Goal: Task Accomplishment & Management: Complete application form

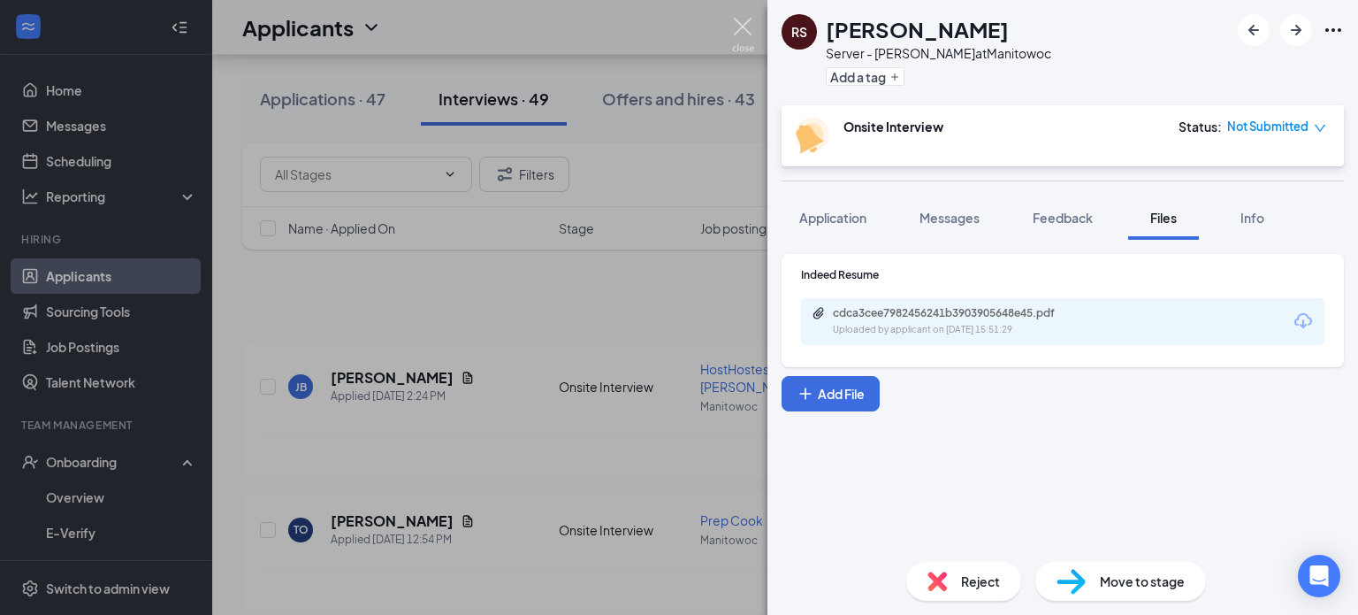
click at [742, 27] on img at bounding box center [743, 35] width 22 height 34
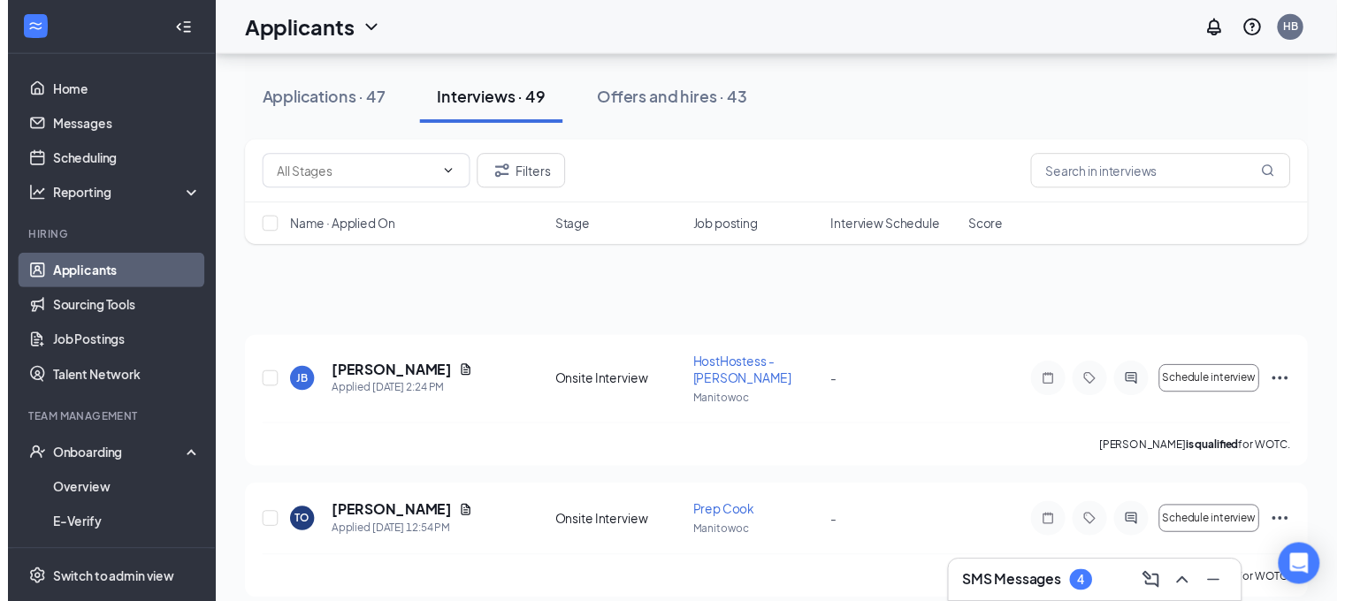
scroll to position [1955, 0]
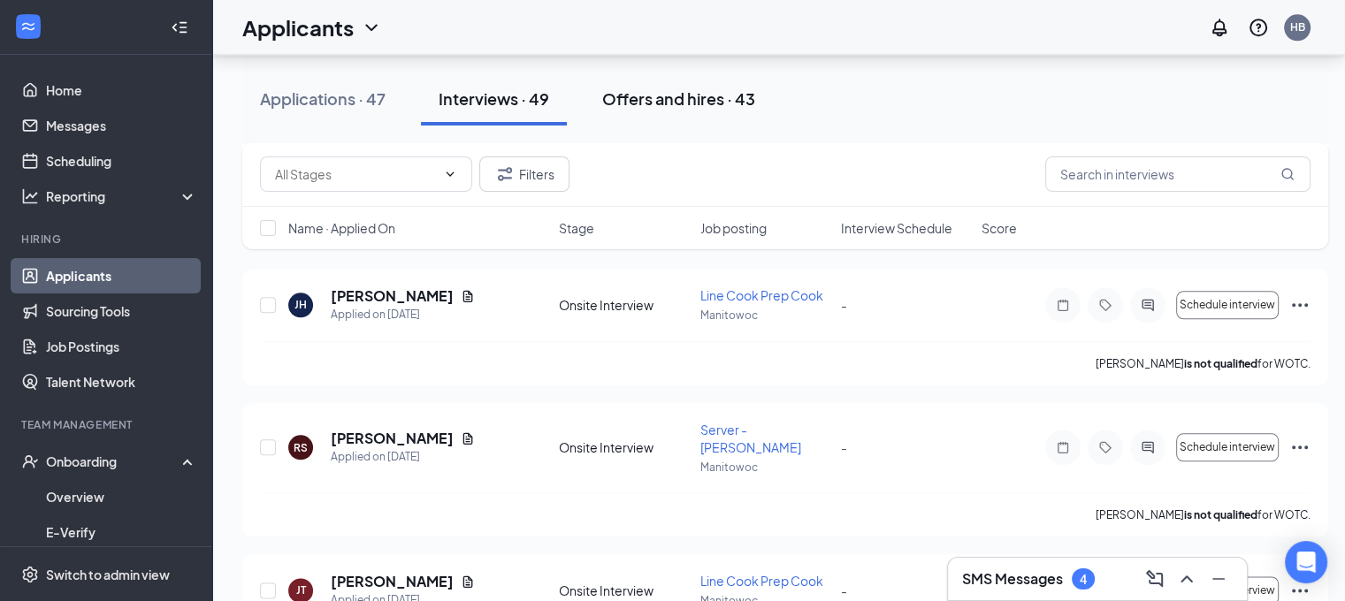
click at [650, 103] on div "Offers and hires · 43" at bounding box center [678, 99] width 153 height 22
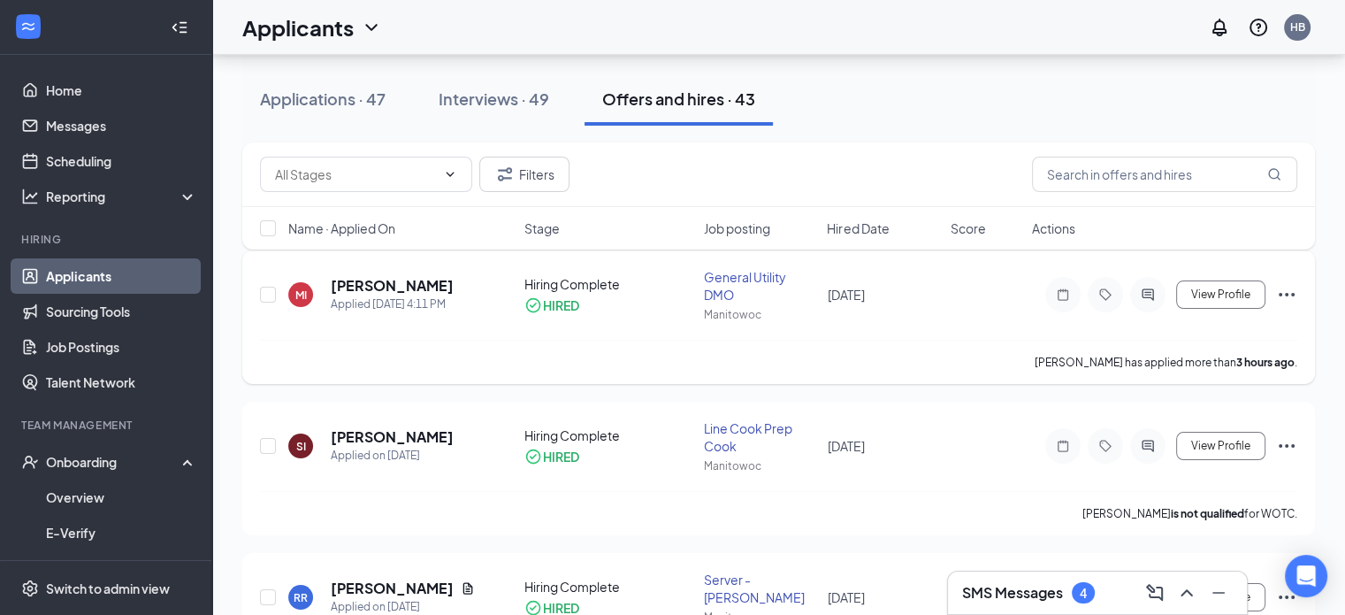
scroll to position [92, 0]
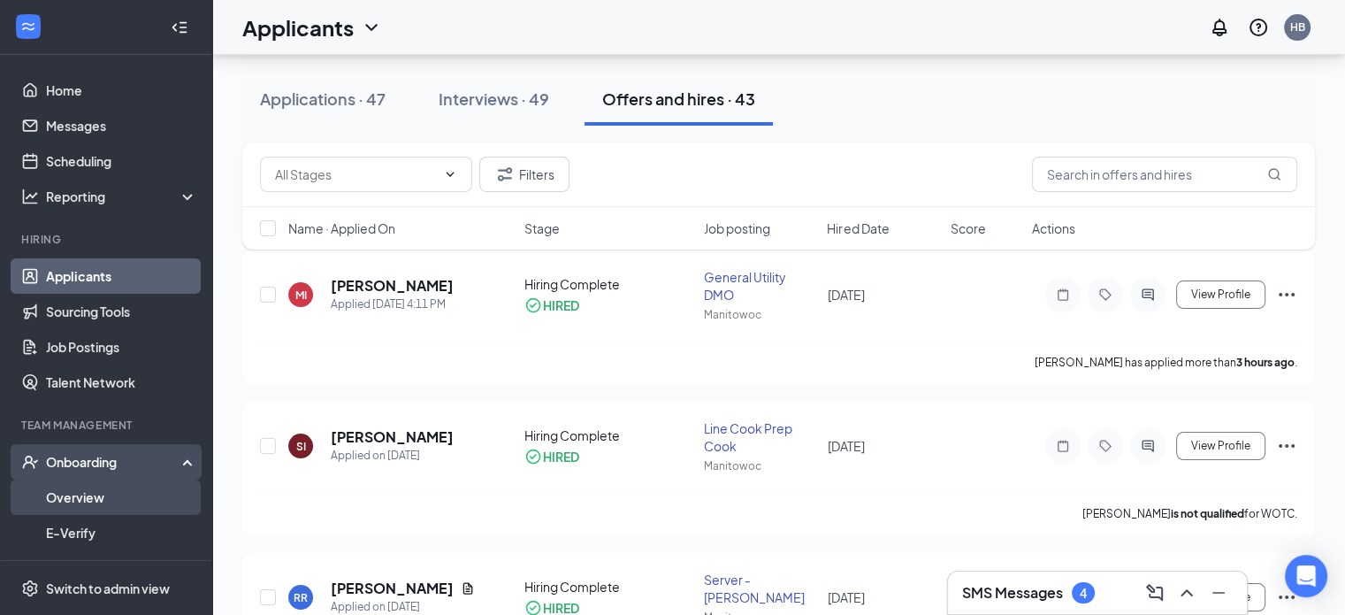
click at [80, 491] on link "Overview" at bounding box center [121, 496] width 151 height 35
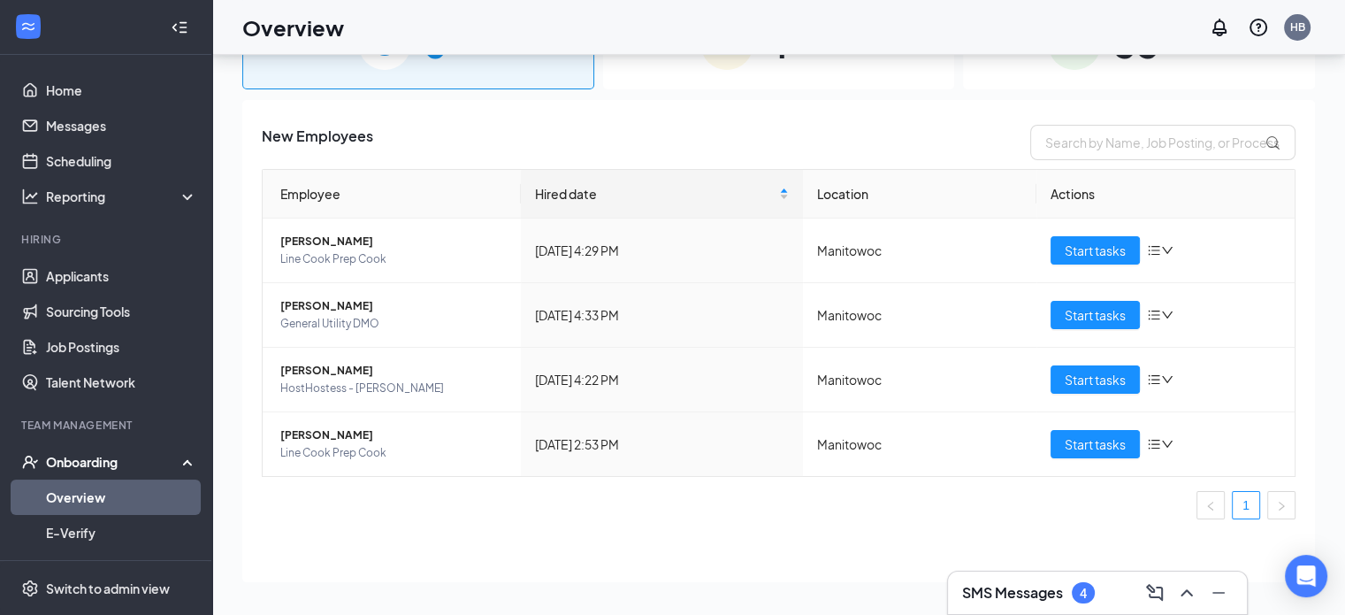
scroll to position [80, 0]
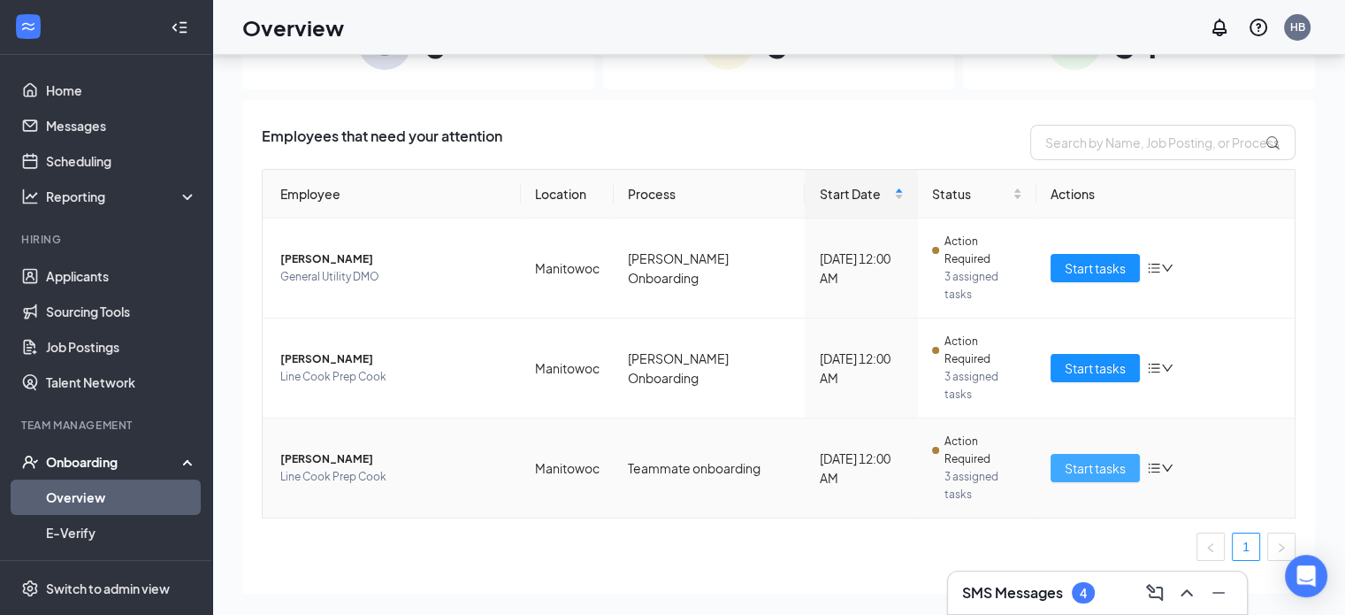
click at [1083, 454] on button "Start tasks" at bounding box center [1095, 468] width 89 height 28
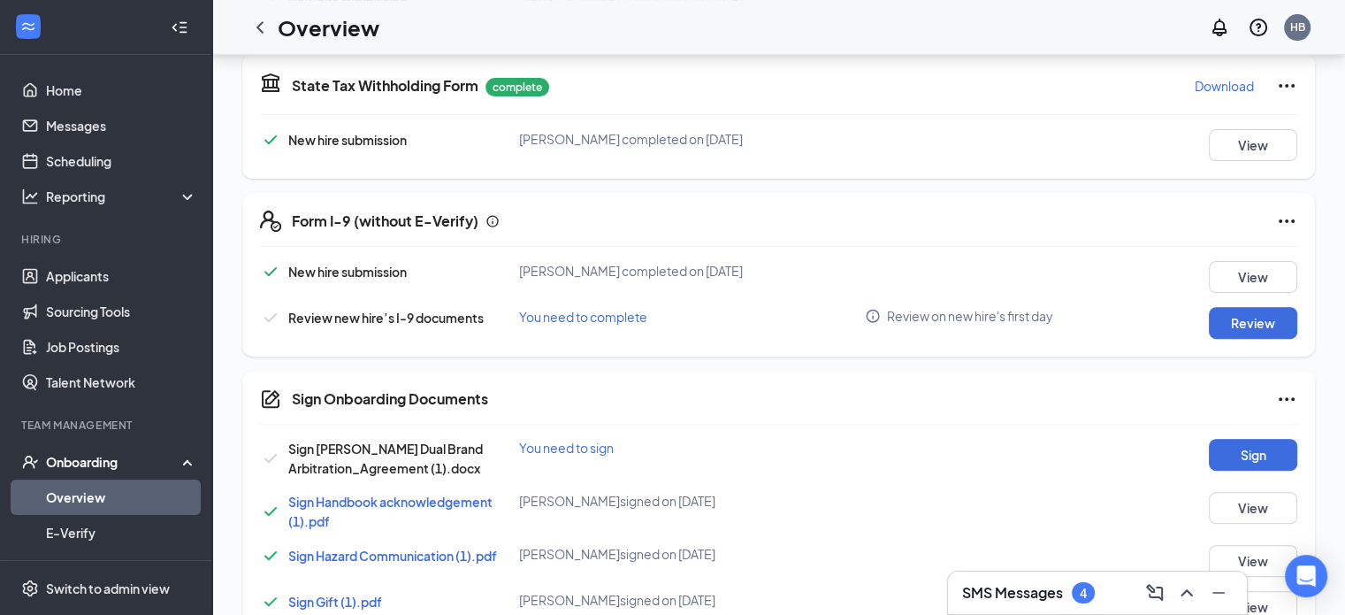
scroll to position [552, 0]
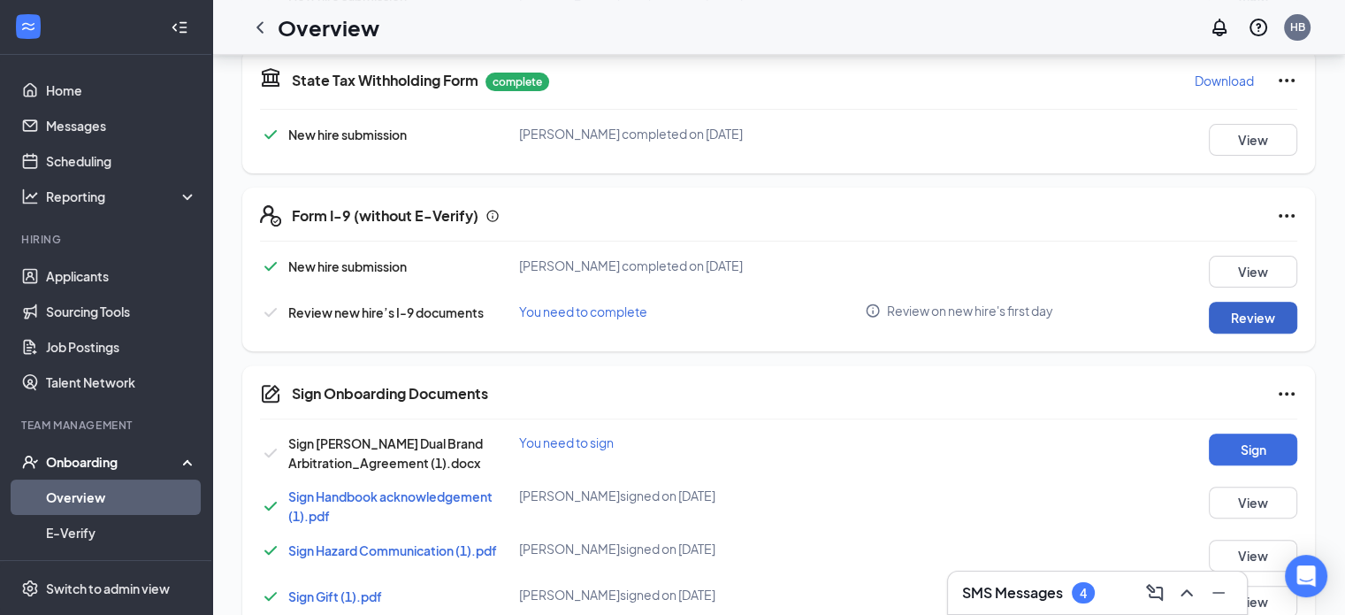
click at [1238, 309] on button "Review" at bounding box center [1253, 318] width 88 height 32
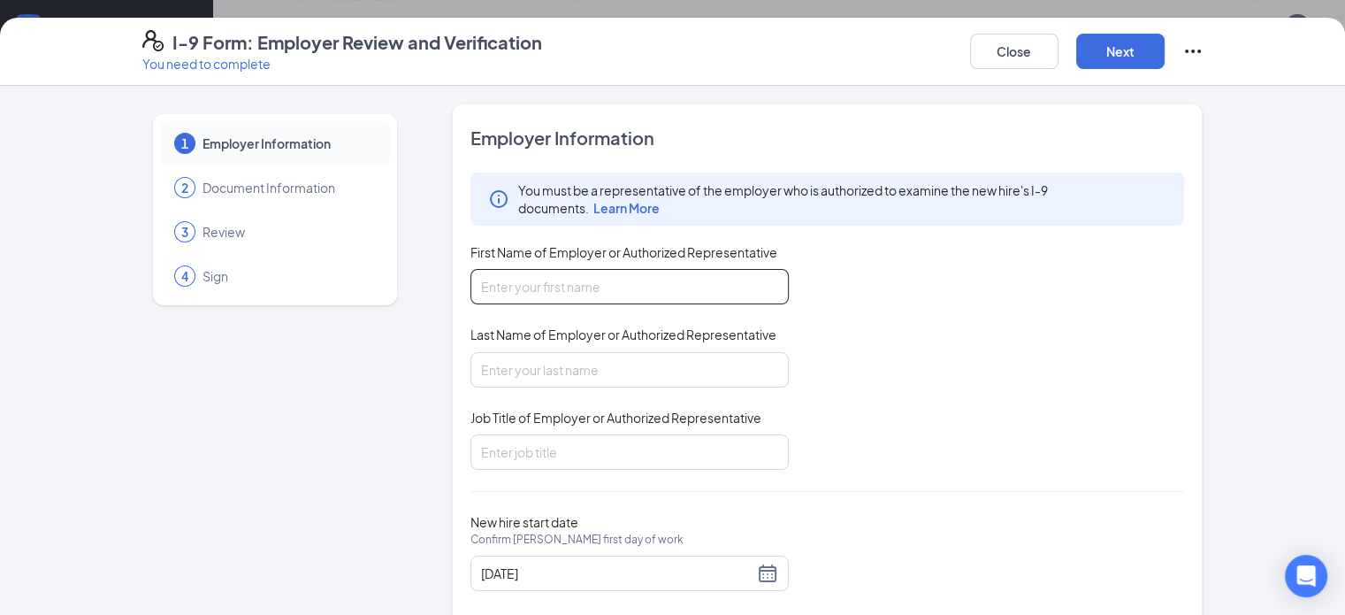
click at [585, 290] on input "First Name of Employer or Authorized Representative" at bounding box center [630, 286] width 318 height 35
type input "[PERSON_NAME]"
click at [521, 463] on input "Job Title of Employer or Authorized Representative" at bounding box center [630, 451] width 318 height 35
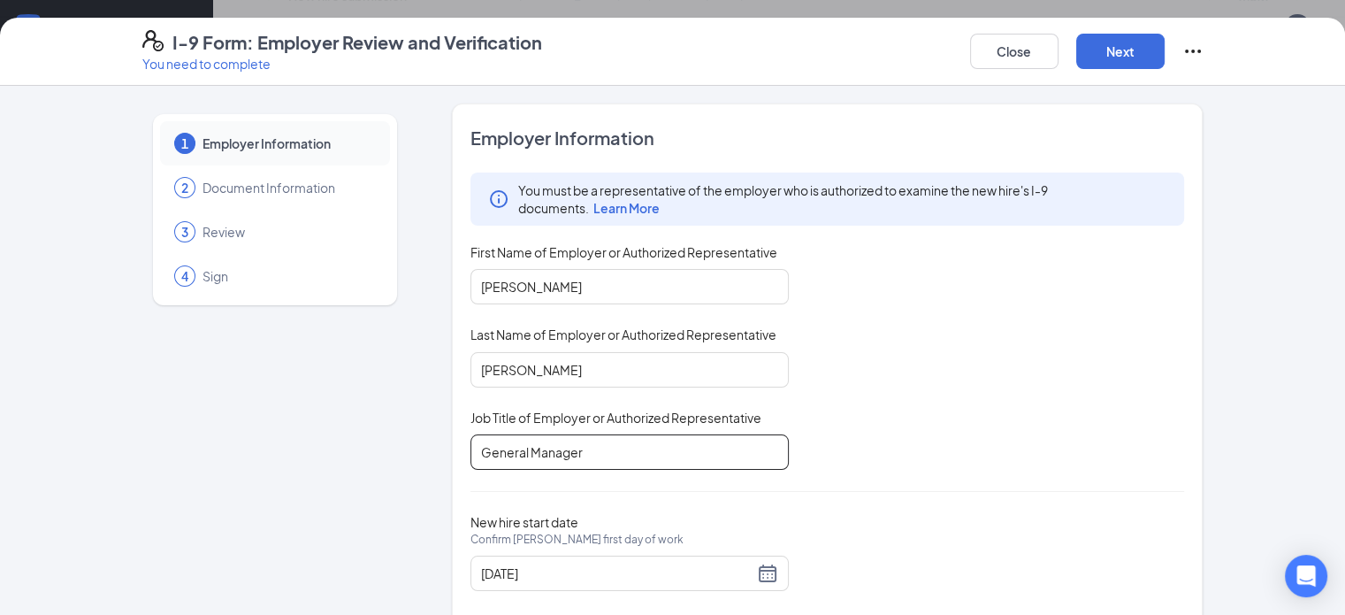
scroll to position [34, 0]
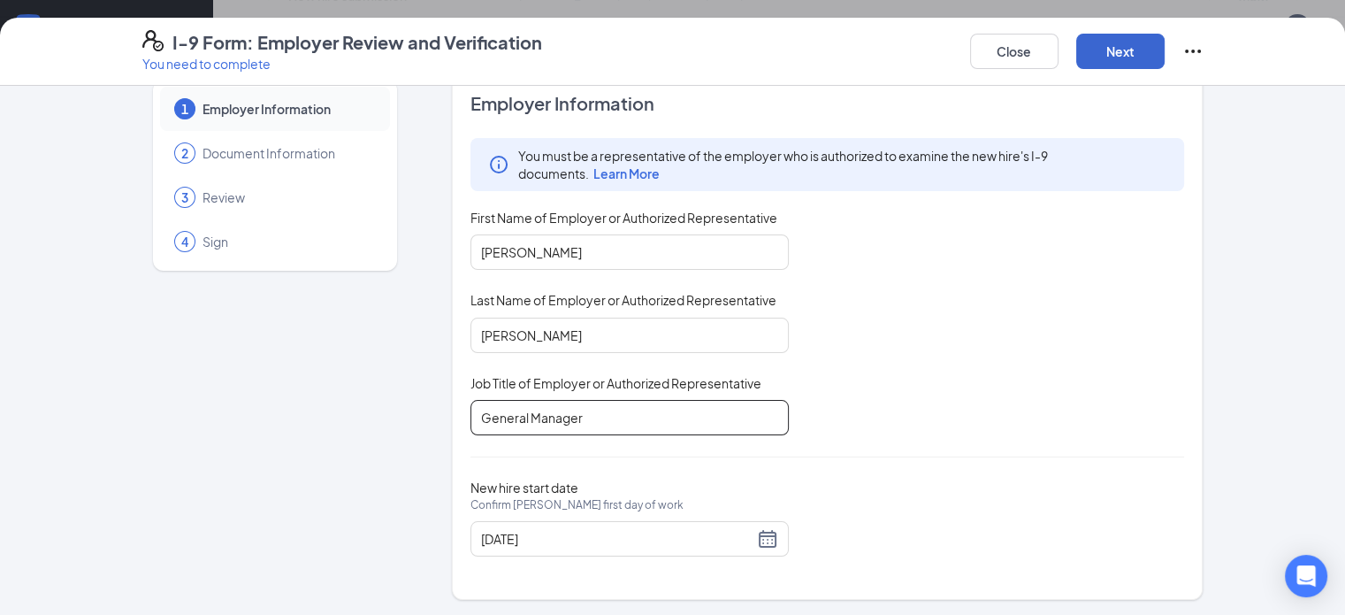
type input "General Manager"
click at [1165, 42] on button "Next" at bounding box center [1120, 51] width 88 height 35
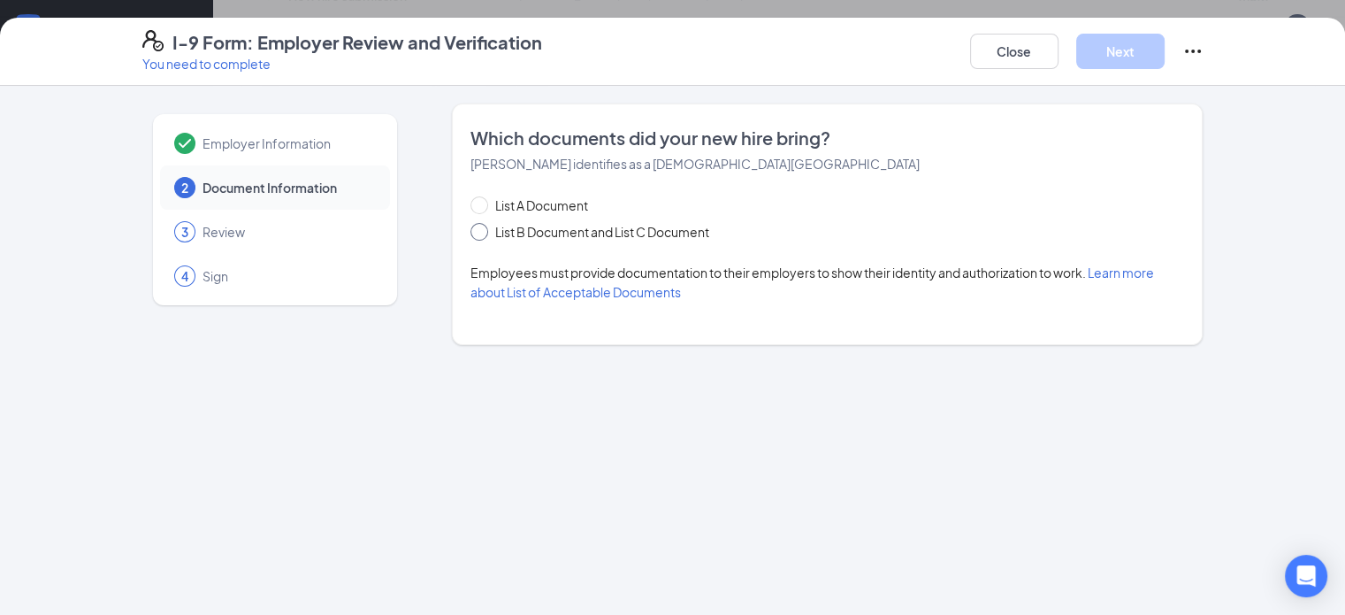
click at [471, 232] on span at bounding box center [480, 232] width 18 height 18
click at [471, 232] on input "List B Document and List C Document" at bounding box center [477, 229] width 12 height 12
radio input "true"
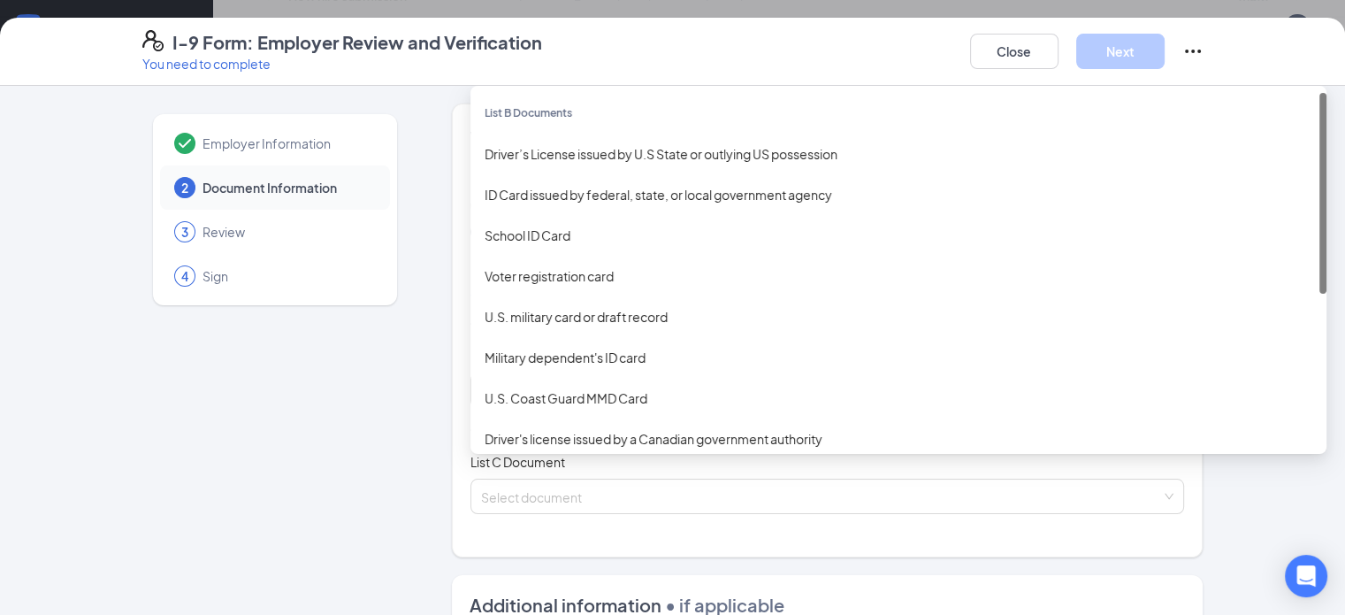
click at [471, 386] on div "Select document List B Documents Driver’s License issued by U.S State or outlyi…" at bounding box center [828, 389] width 715 height 35
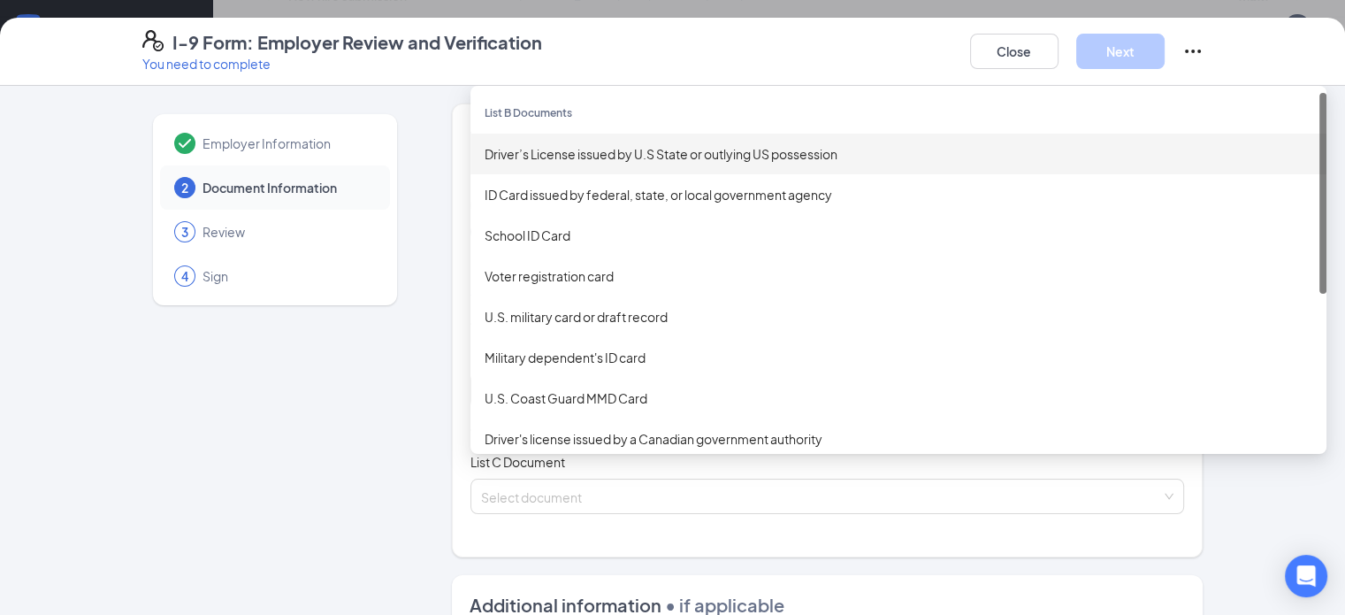
click at [502, 161] on div "Driver’s License issued by U.S State or outlying US possession" at bounding box center [899, 153] width 828 height 19
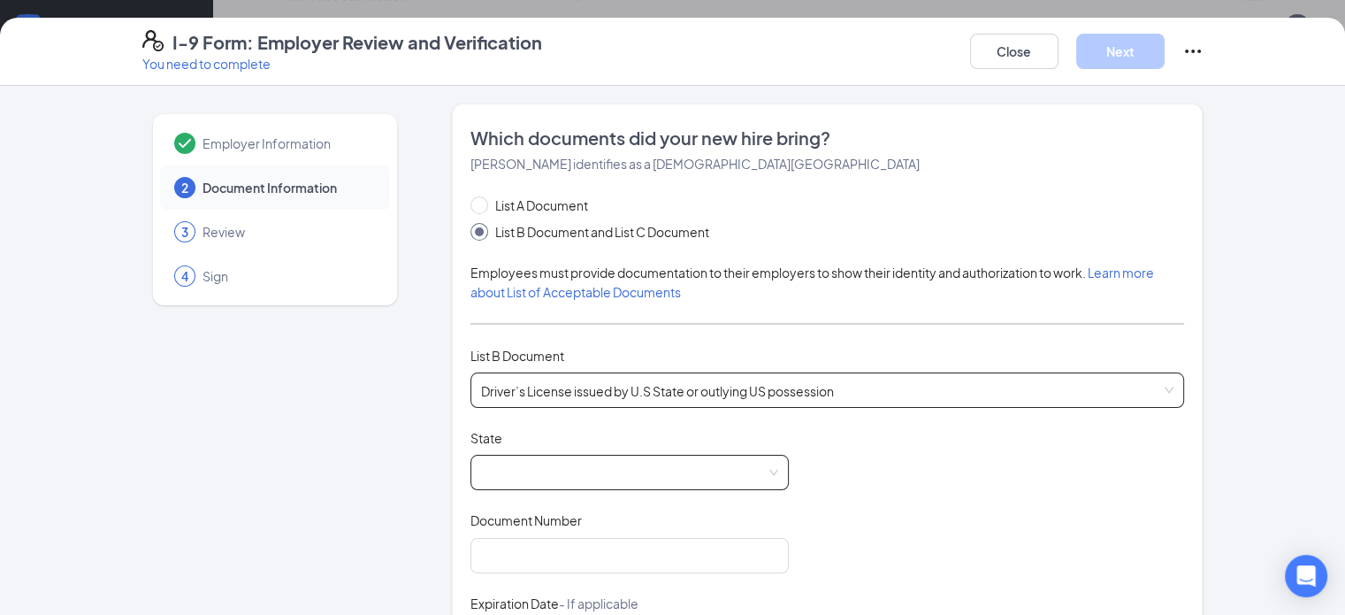
click at [481, 461] on span at bounding box center [629, 472] width 297 height 34
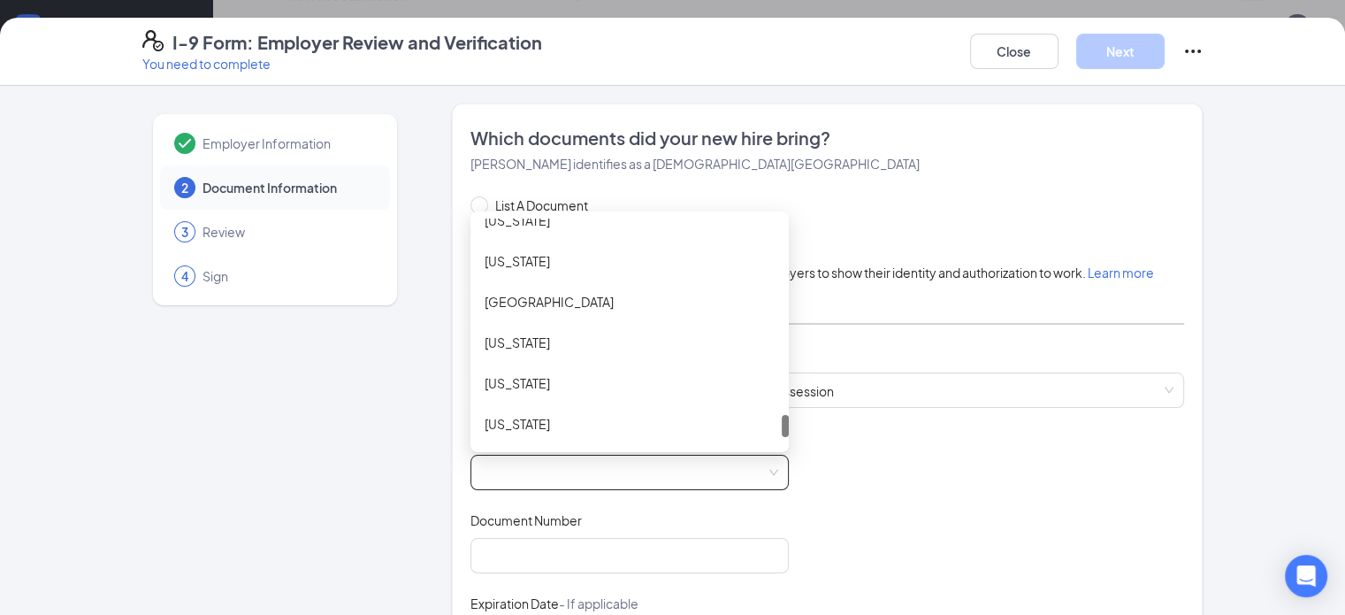
scroll to position [2052, 0]
click at [485, 380] on div "[US_STATE]" at bounding box center [630, 383] width 290 height 19
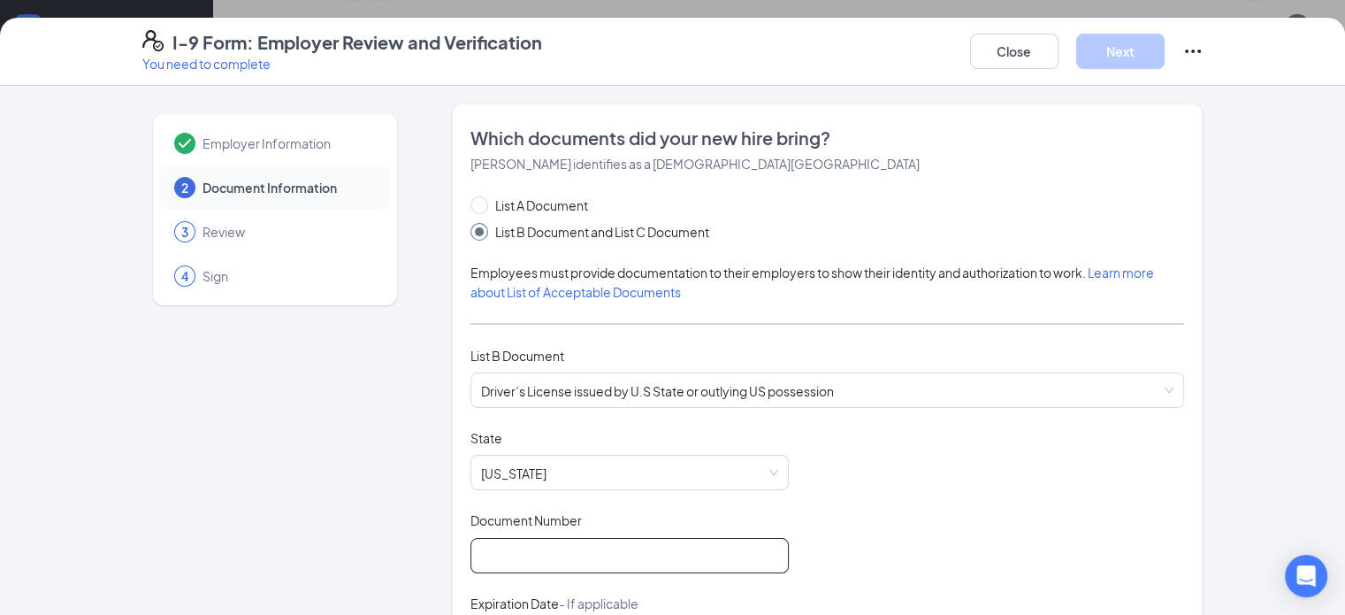
click at [488, 546] on input "Document Number" at bounding box center [630, 555] width 318 height 35
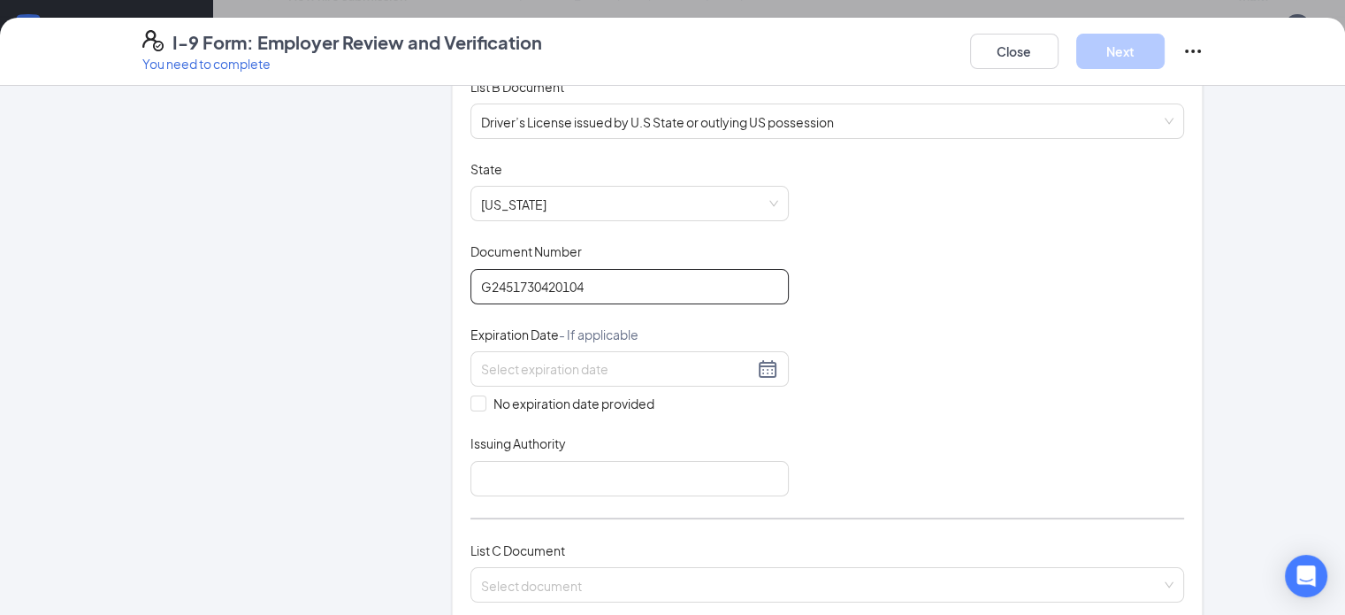
scroll to position [271, 0]
type input "G2451730420104"
click at [486, 362] on input at bounding box center [617, 366] width 272 height 19
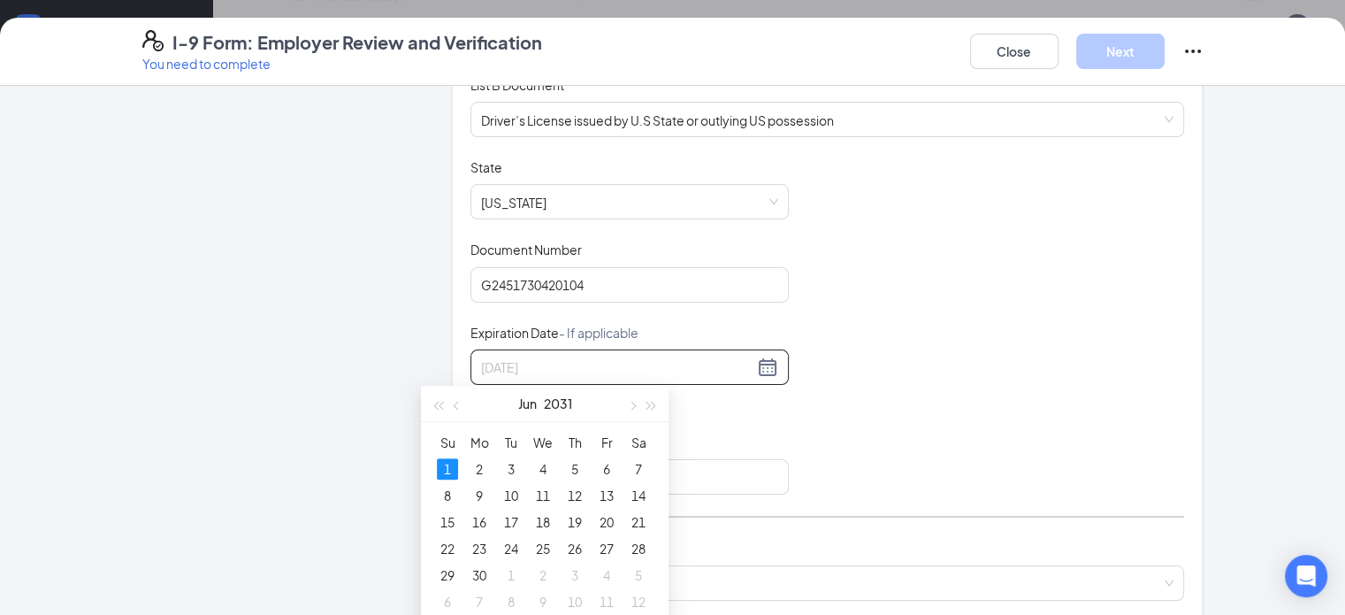
click at [445, 468] on div "1" at bounding box center [447, 468] width 21 height 21
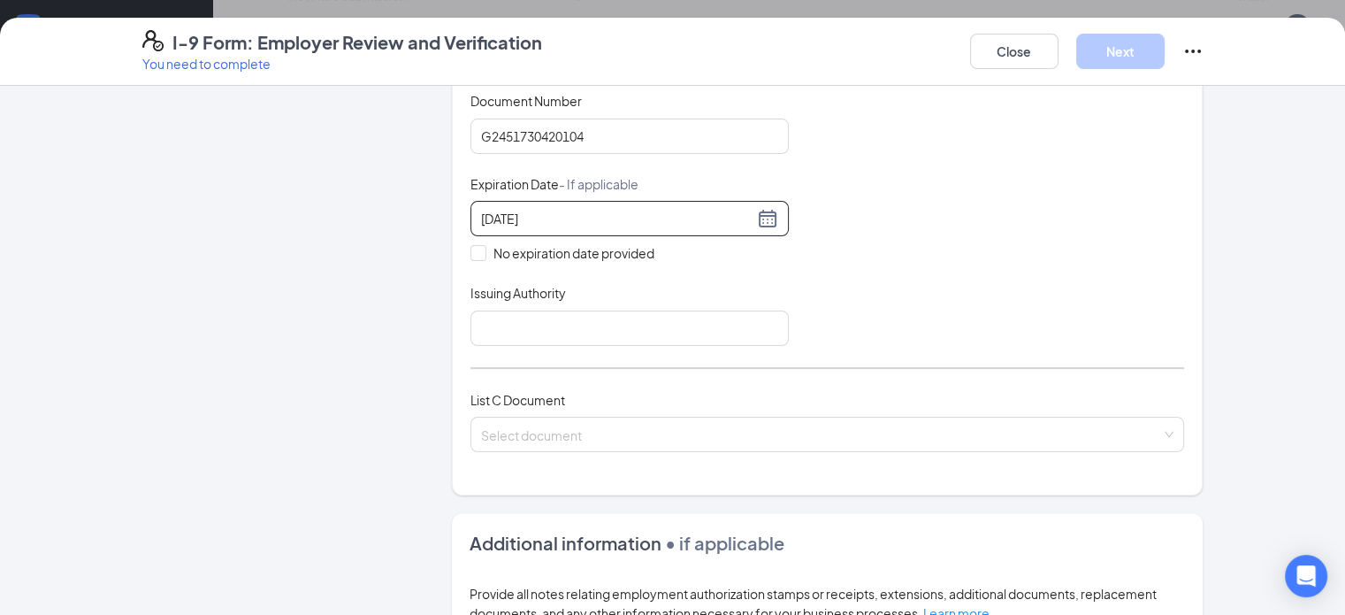
scroll to position [420, 0]
type input "[DATE]"
click at [471, 311] on input "Issuing Authority" at bounding box center [630, 327] width 318 height 35
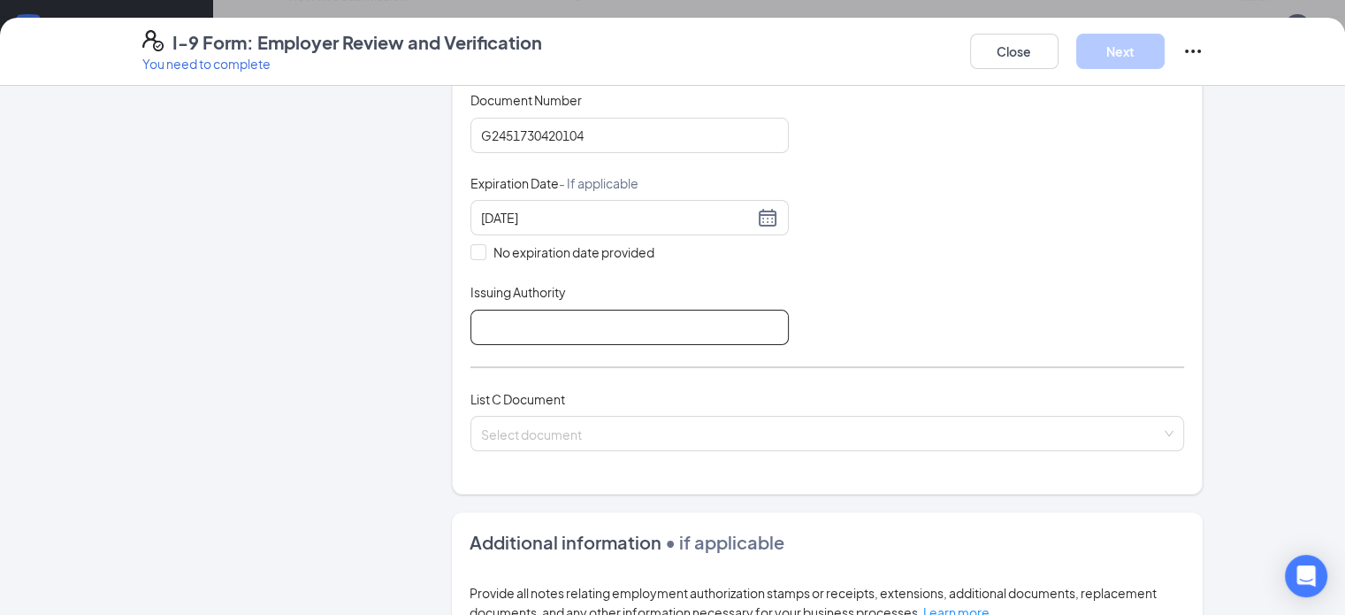
type input "WI"
click at [530, 429] on input "search" at bounding box center [821, 430] width 681 height 27
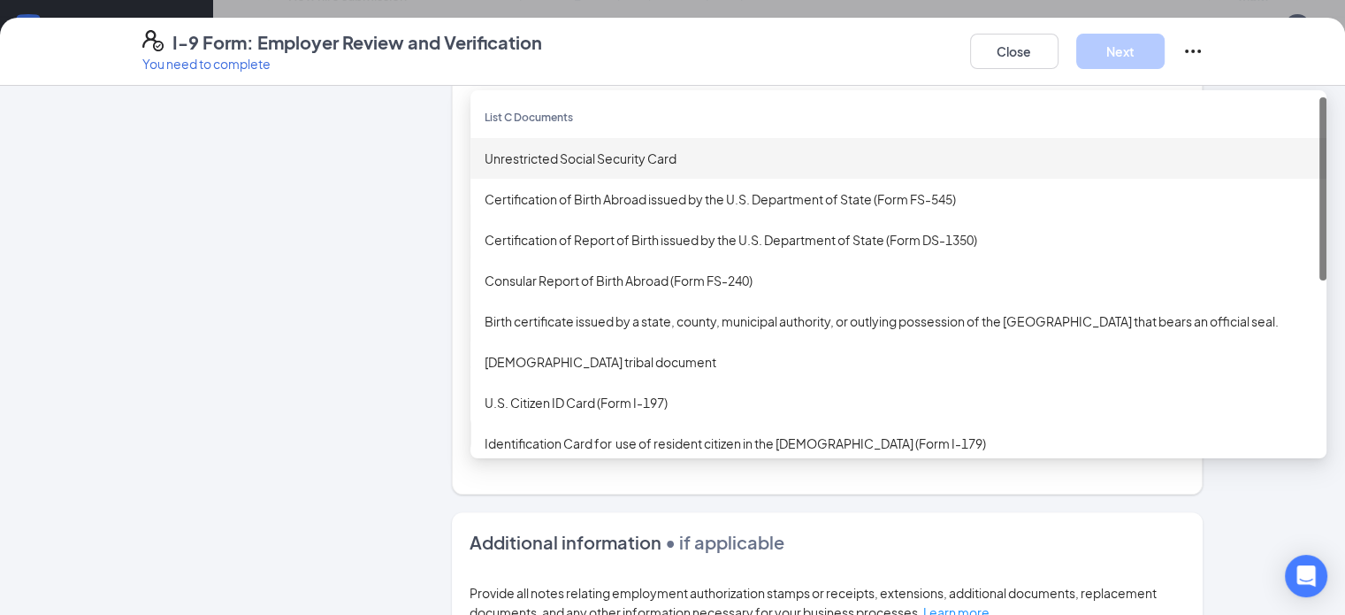
click at [509, 150] on div "Unrestricted Social Security Card" at bounding box center [899, 158] width 828 height 19
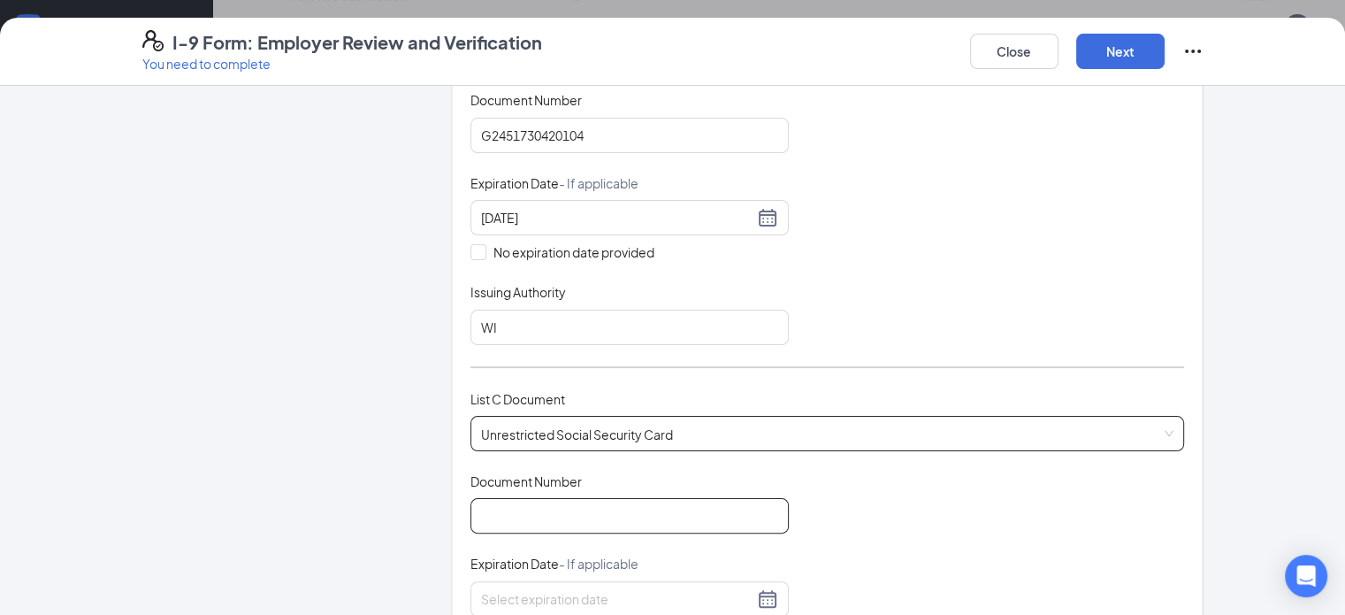
click at [526, 509] on input "Document Number" at bounding box center [630, 515] width 318 height 35
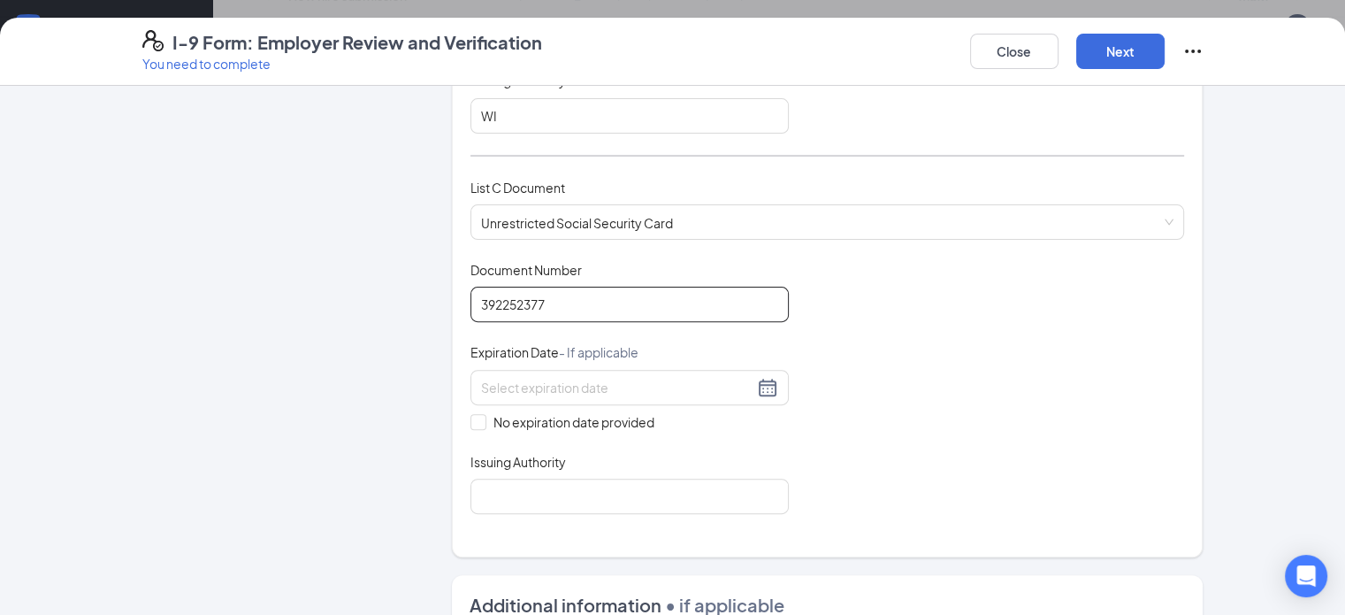
scroll to position [632, 0]
type input "392252377"
click at [471, 413] on span at bounding box center [479, 421] width 16 height 16
click at [471, 413] on input "No expiration date provided" at bounding box center [477, 419] width 12 height 12
checkbox input "true"
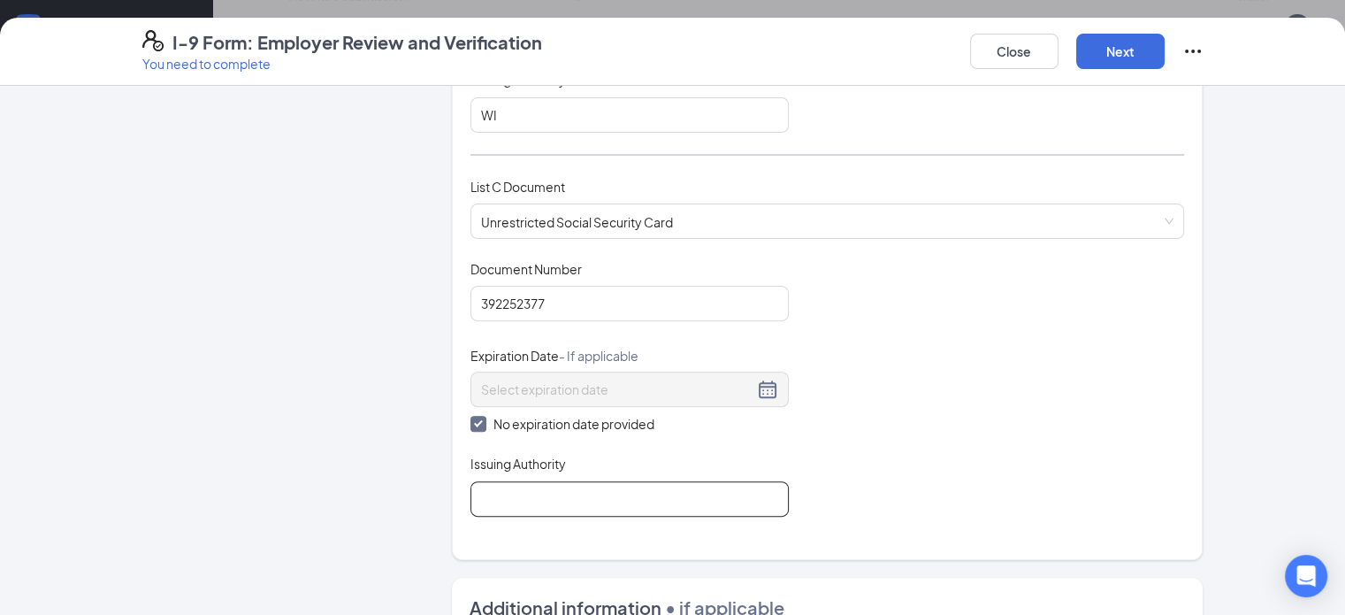
click at [471, 498] on input "Issuing Authority" at bounding box center [630, 498] width 318 height 35
type input "Social Security Administration"
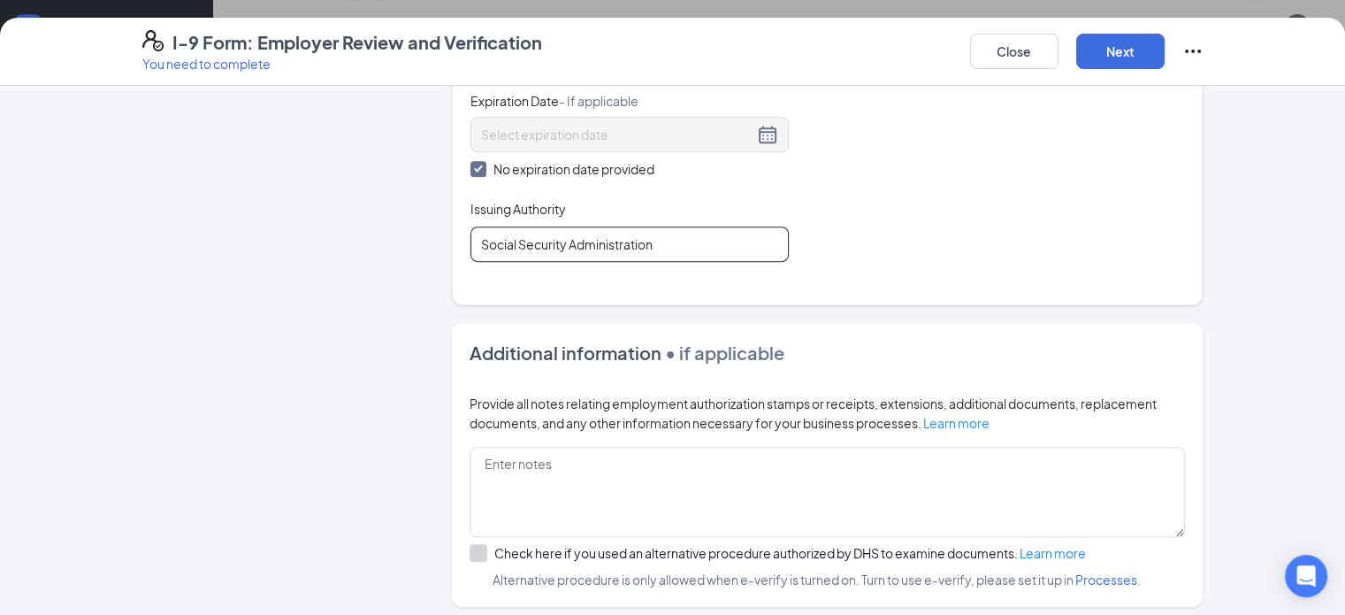
scroll to position [888, 0]
click at [1165, 59] on button "Next" at bounding box center [1120, 51] width 88 height 35
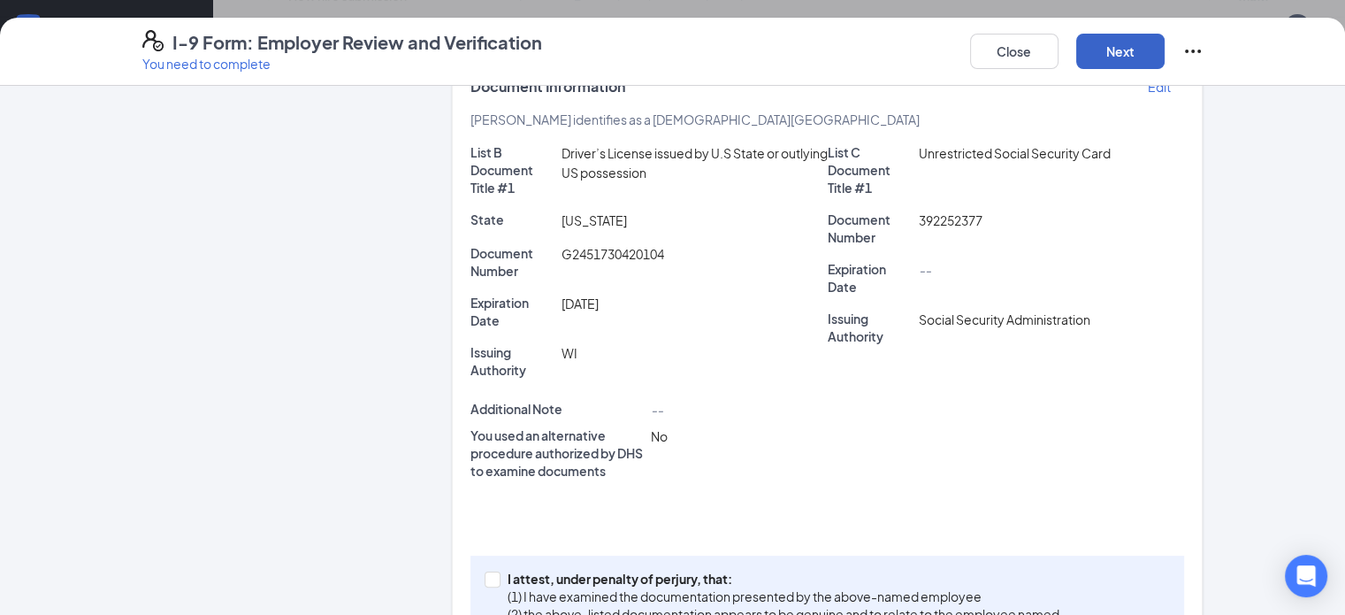
click at [1165, 55] on button "Next" at bounding box center [1120, 51] width 88 height 35
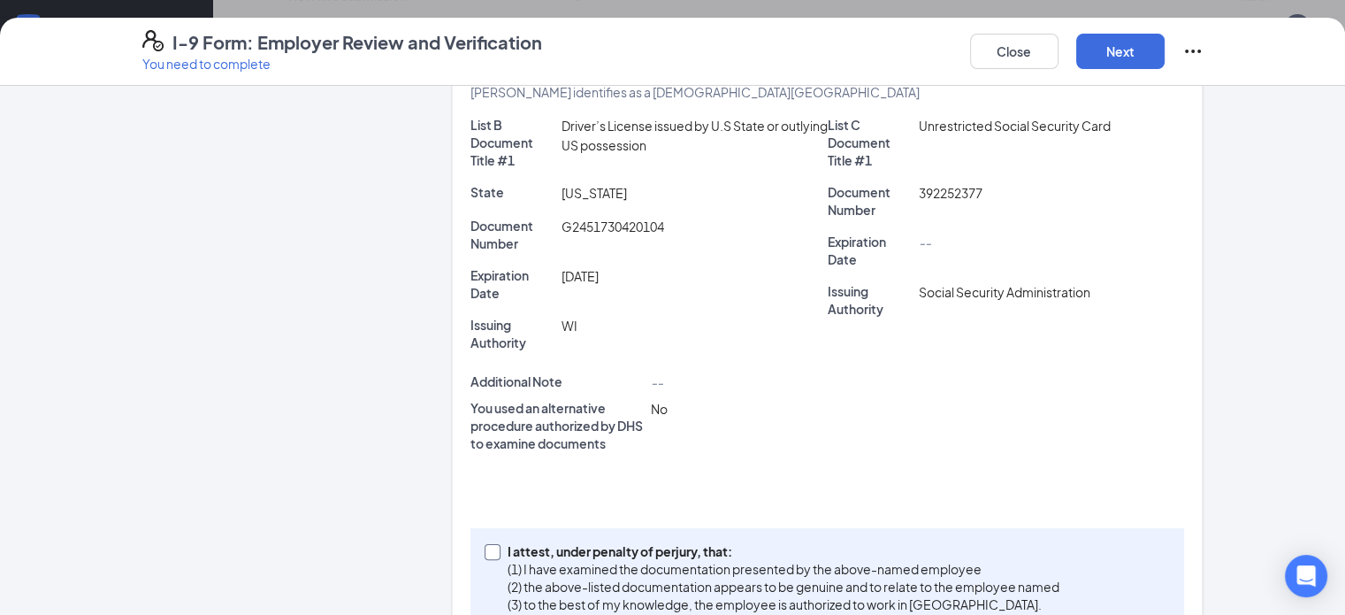
click at [485, 544] on input "I attest, under penalty of [PERSON_NAME], that: (1) I have examined the documen…" at bounding box center [491, 550] width 12 height 12
checkbox input "true"
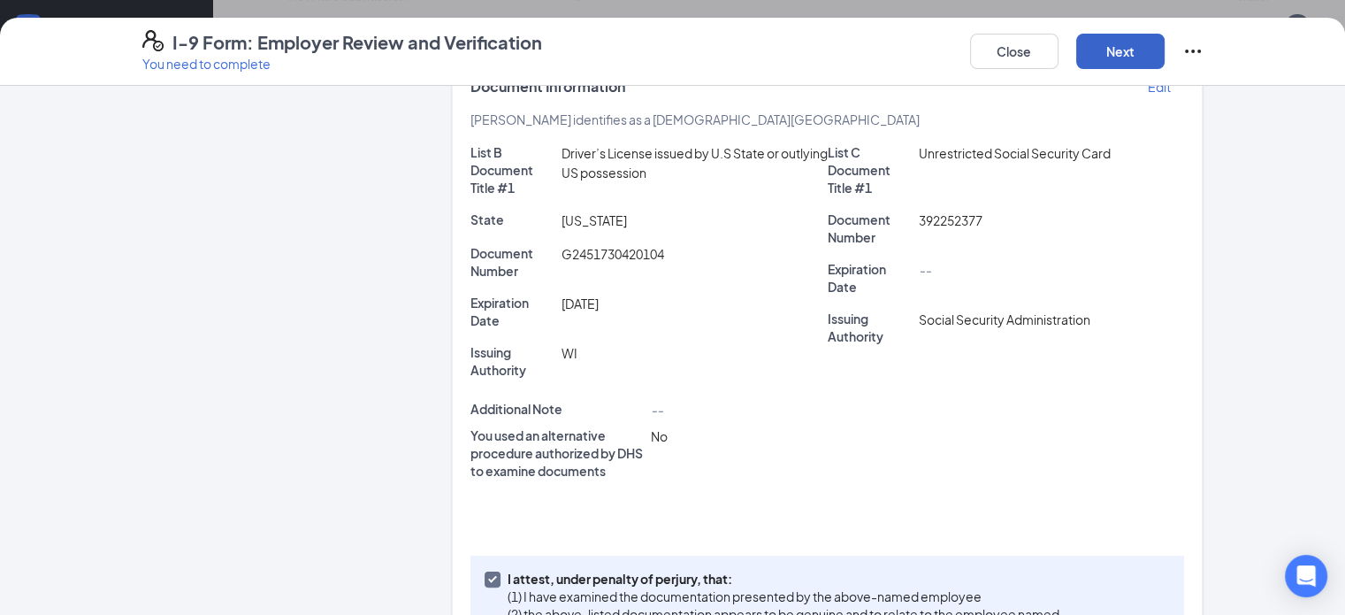
click at [1165, 51] on button "Next" at bounding box center [1120, 51] width 88 height 35
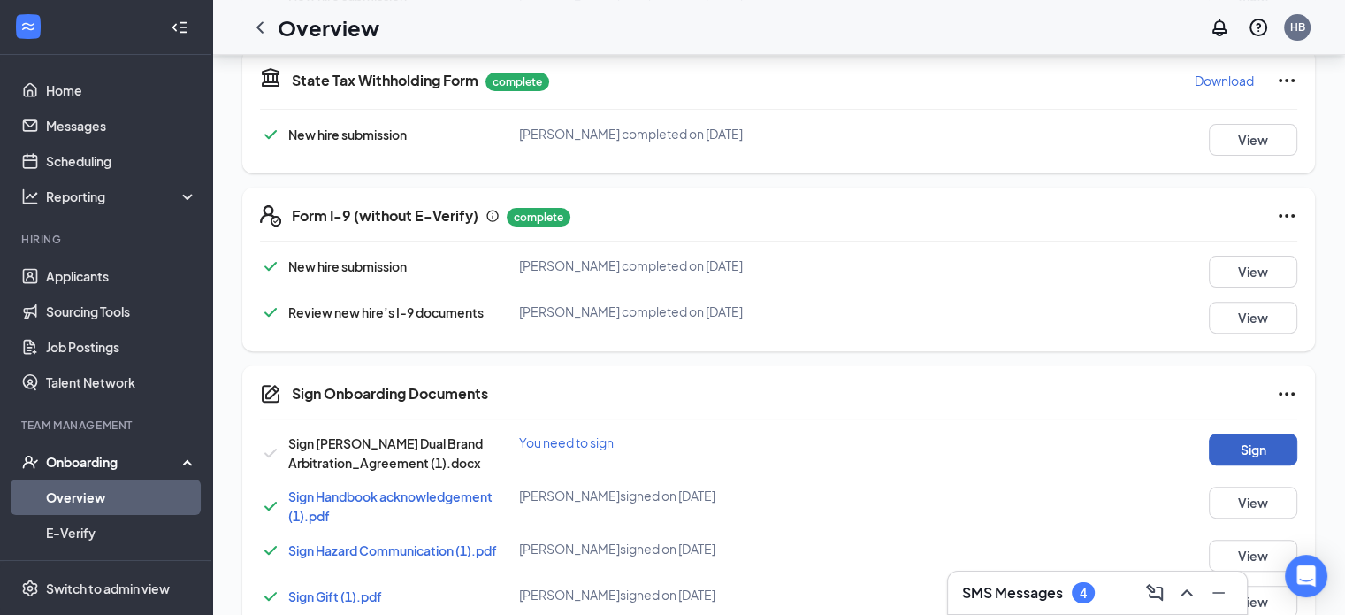
click at [1221, 435] on button "Sign" at bounding box center [1253, 449] width 88 height 32
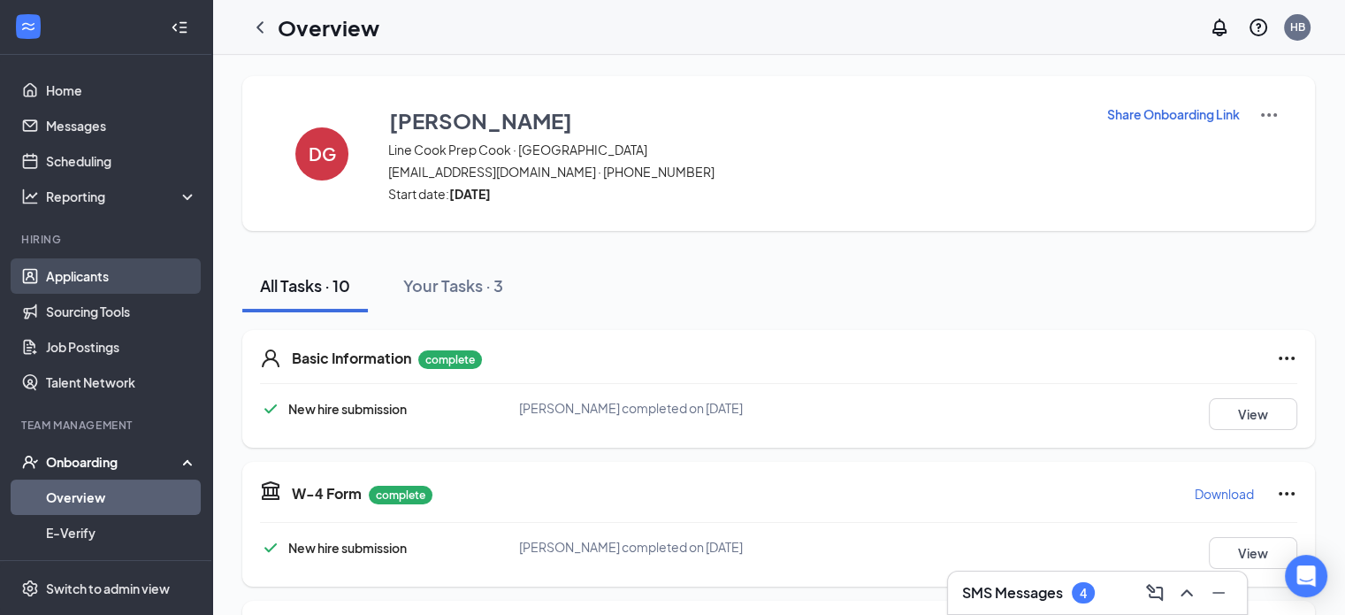
click at [92, 274] on link "Applicants" at bounding box center [121, 275] width 151 height 35
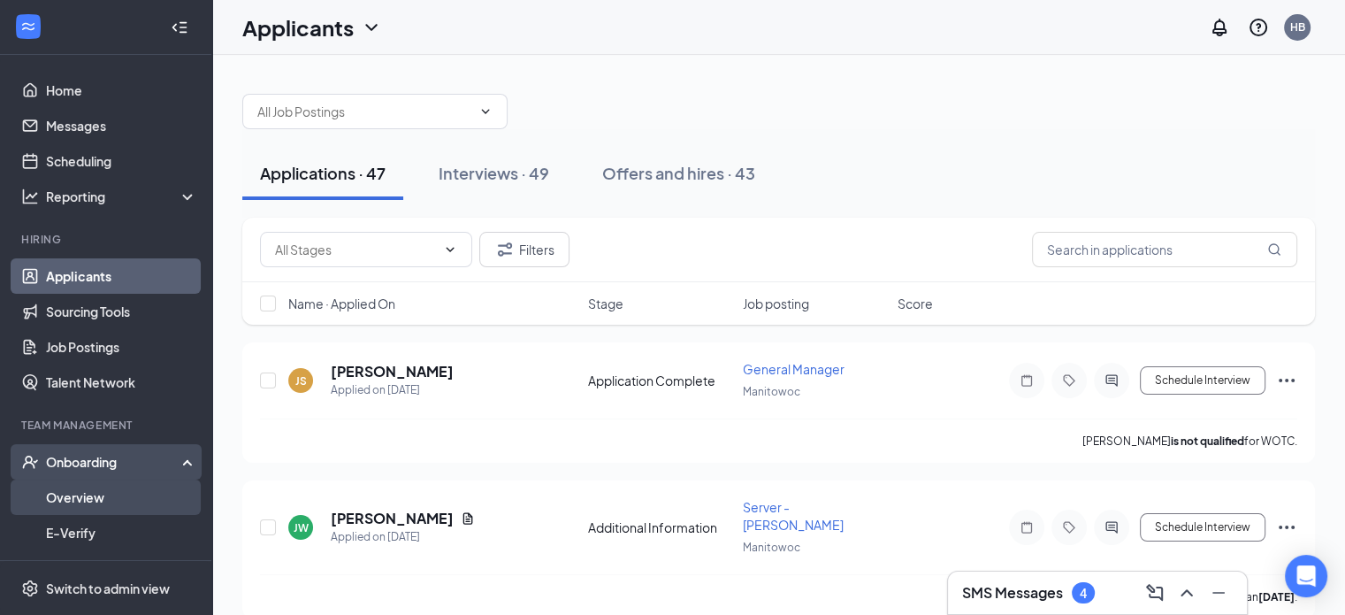
click at [58, 494] on link "Overview" at bounding box center [121, 496] width 151 height 35
